Goal: Task Accomplishment & Management: Manage account settings

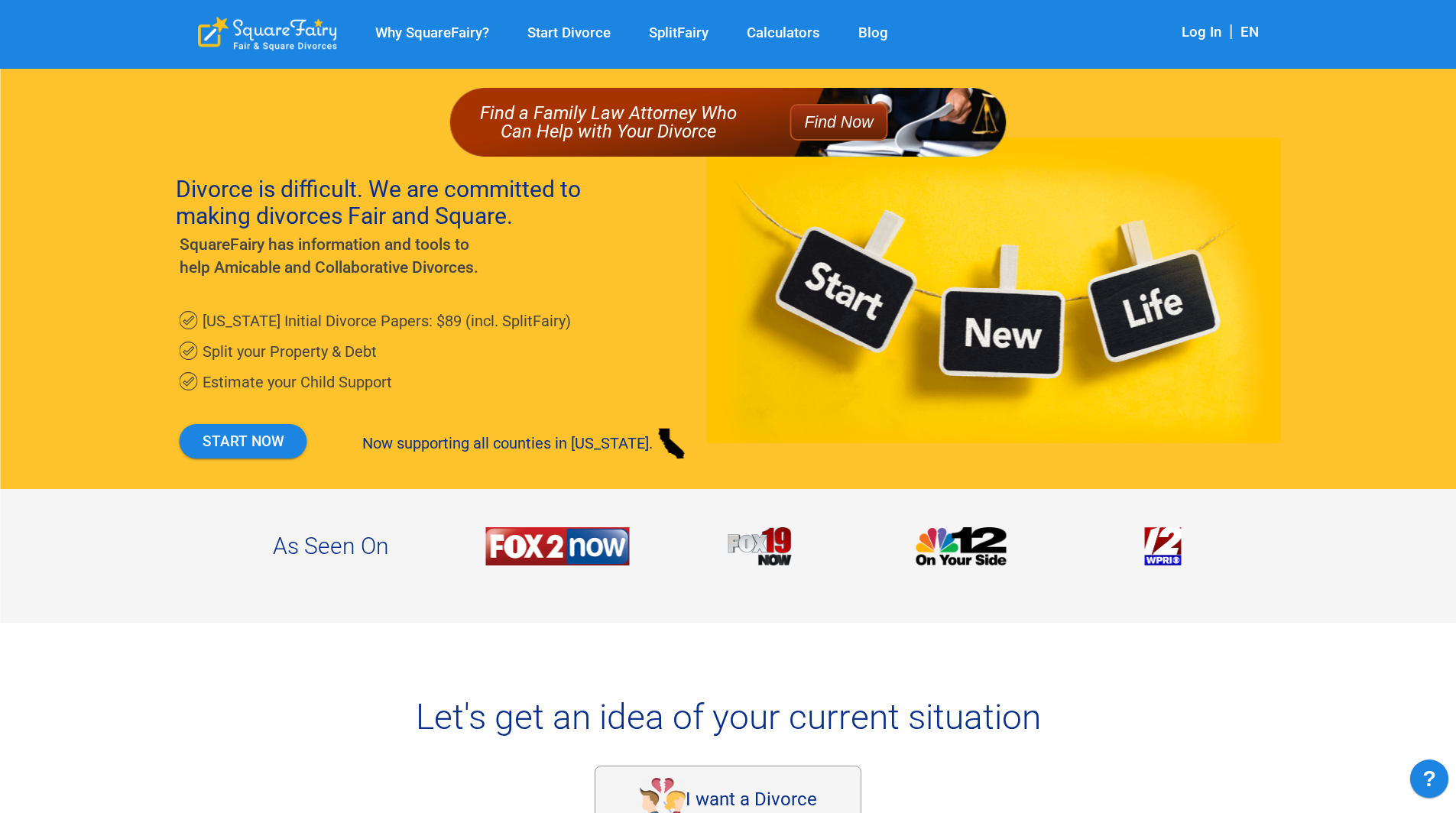
click at [1199, 29] on link "Log In" at bounding box center [1201, 31] width 40 height 16
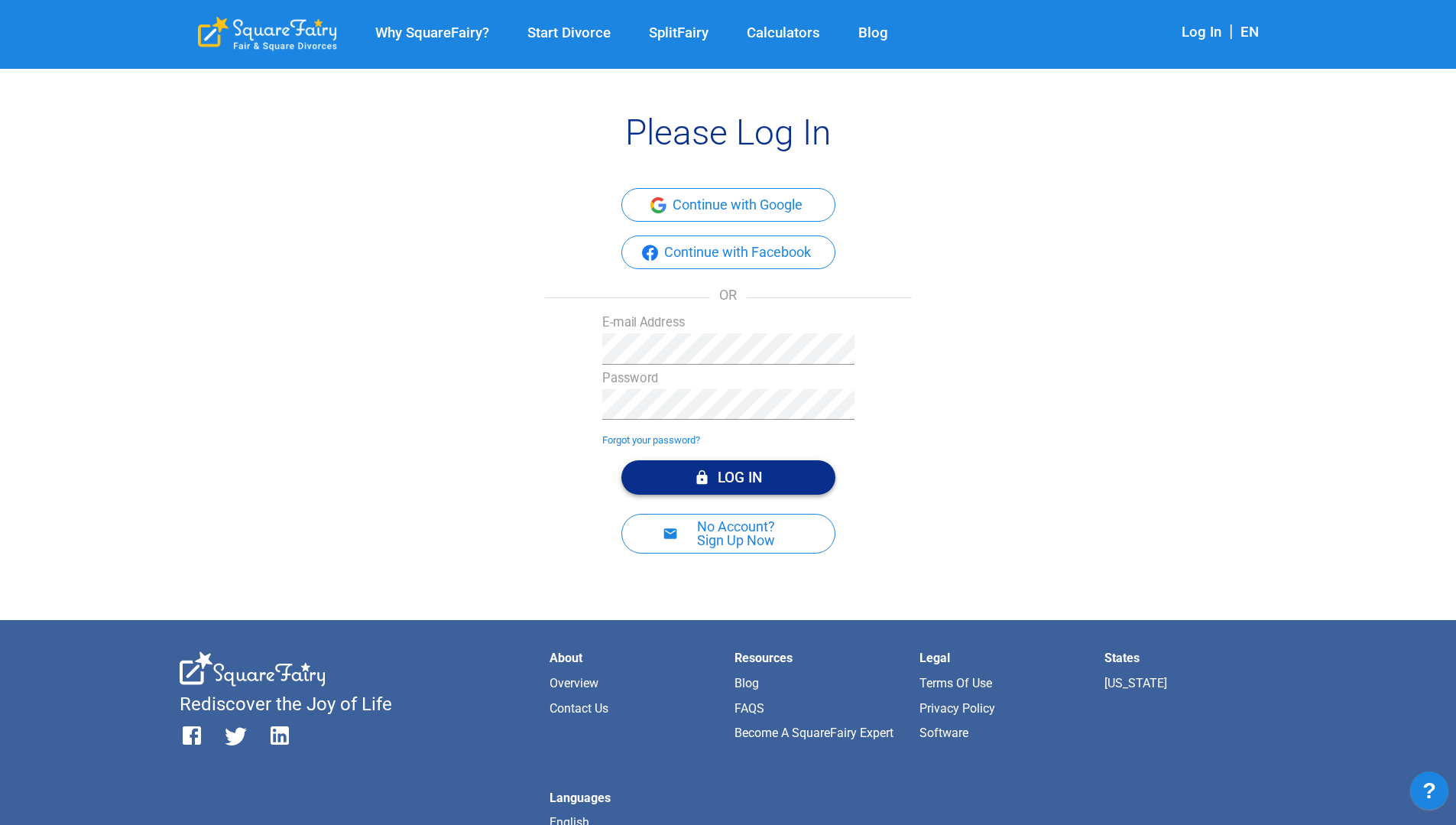
click at [750, 473] on button "Log In" at bounding box center [728, 478] width 214 height 35
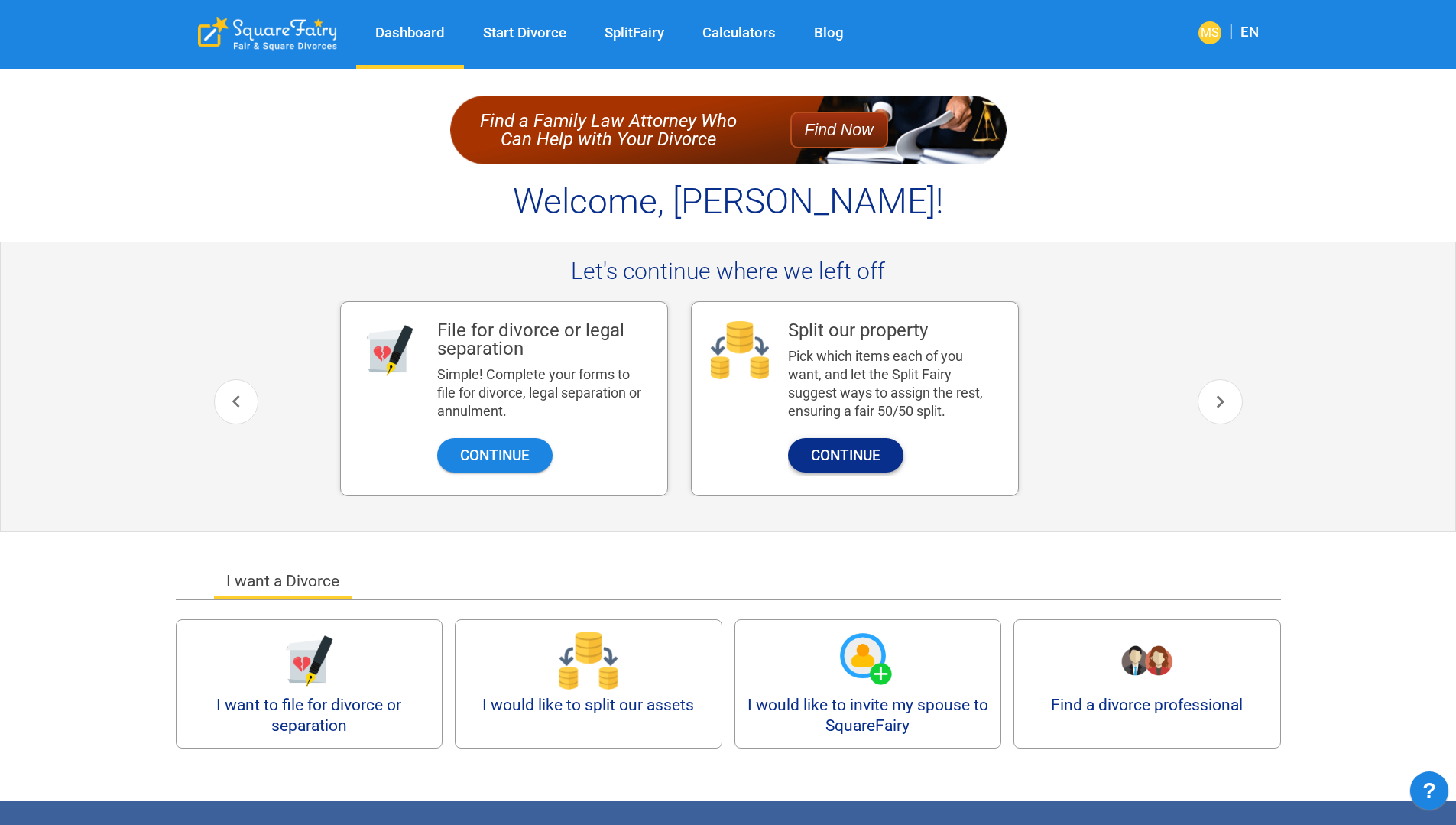
click at [851, 462] on button "Continue" at bounding box center [845, 456] width 115 height 35
